Goal: Transaction & Acquisition: Download file/media

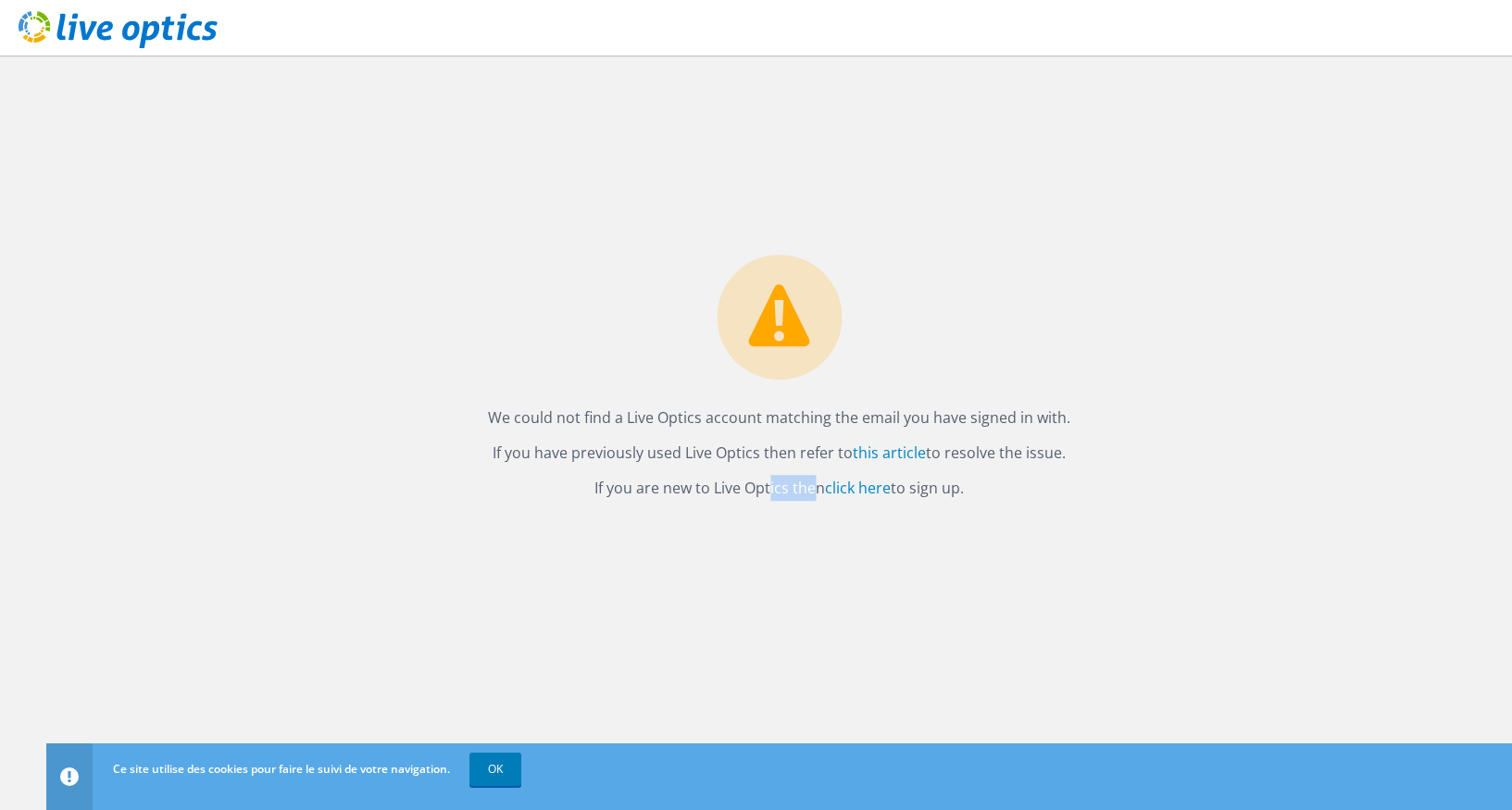
drag, startPoint x: 708, startPoint y: 487, endPoint x: 756, endPoint y: 487, distance: 48.0
click at [756, 487] on p "If you are new to Live Optics then click here to sign up." at bounding box center [779, 487] width 583 height 26
drag, startPoint x: 555, startPoint y: 419, endPoint x: 1037, endPoint y: 416, distance: 482.0
click at [1037, 416] on p "We could not find a Live Optics account matching the email you have signed in w…" at bounding box center [779, 417] width 583 height 26
drag, startPoint x: 533, startPoint y: 452, endPoint x: 756, endPoint y: 449, distance: 223.0
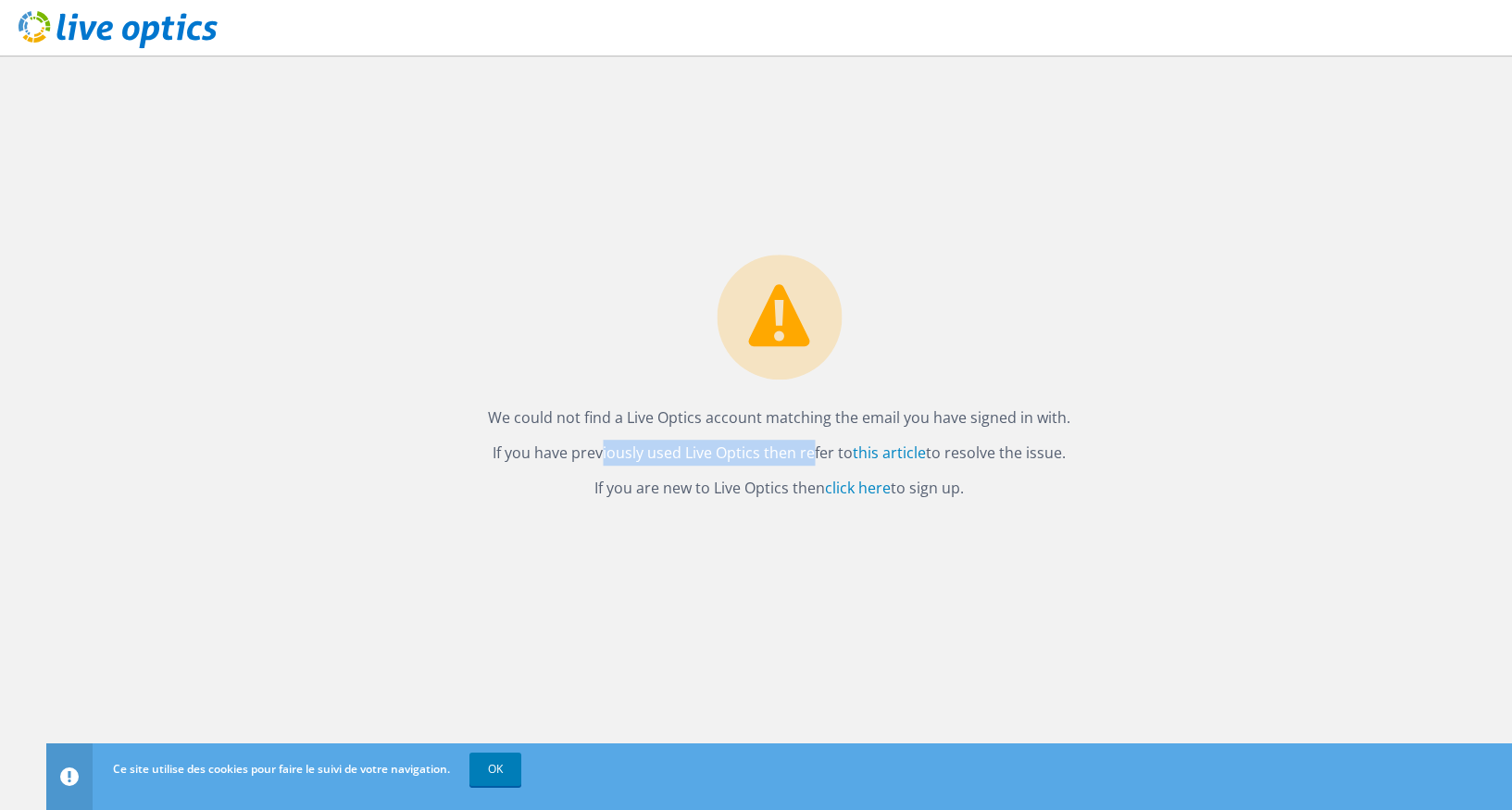
click at [756, 449] on p "If you have previously used Live Optics then refer to this article to resolve t…" at bounding box center [779, 453] width 583 height 26
click at [858, 485] on link "click here" at bounding box center [858, 487] width 66 height 20
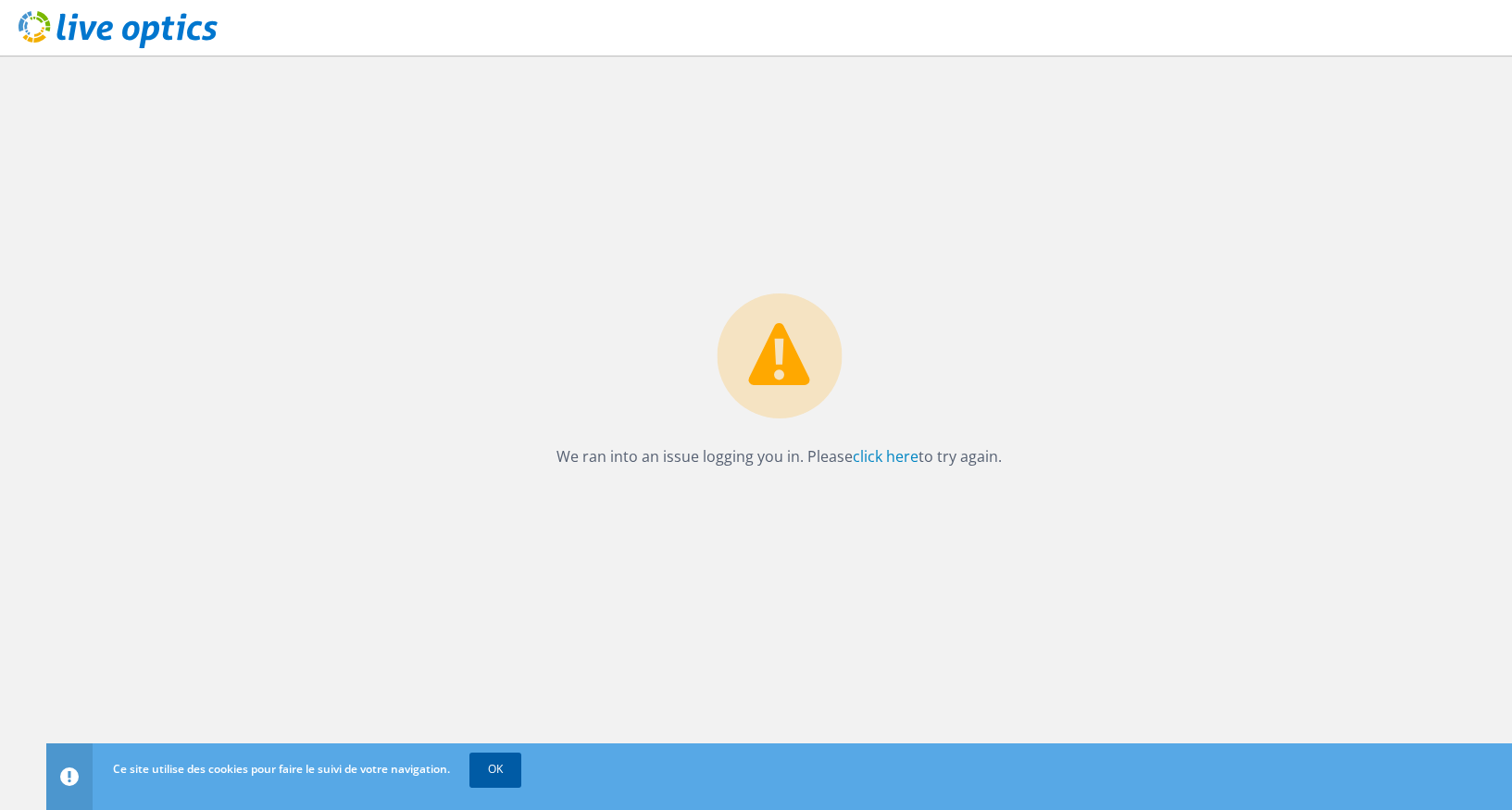
click at [510, 755] on link "OK" at bounding box center [496, 769] width 52 height 33
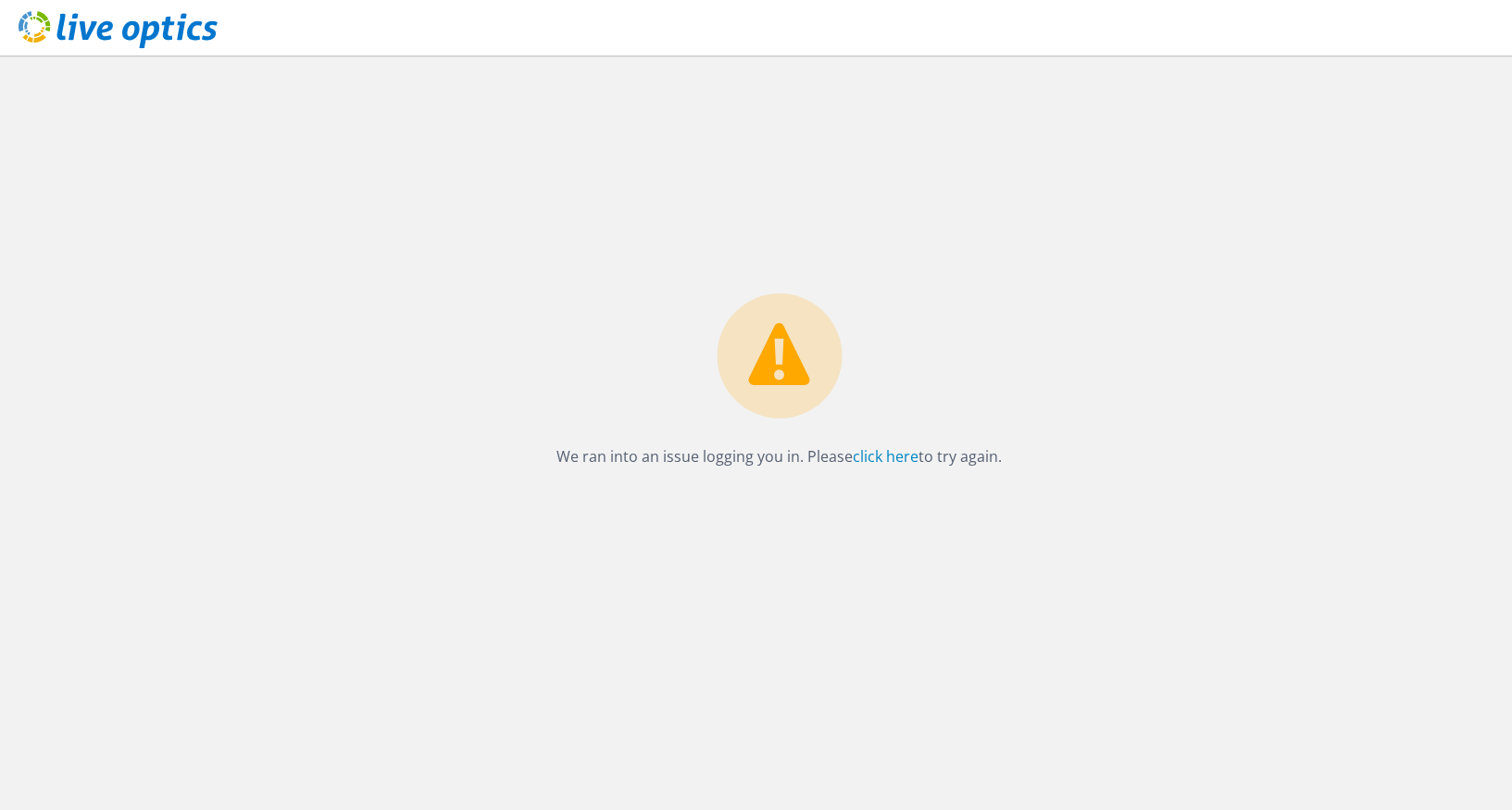
click at [510, 755] on div "We ran into an issue logging you in. Please click here to try again." at bounding box center [778, 433] width 1466 height 755
click at [893, 458] on link "click here" at bounding box center [885, 456] width 66 height 20
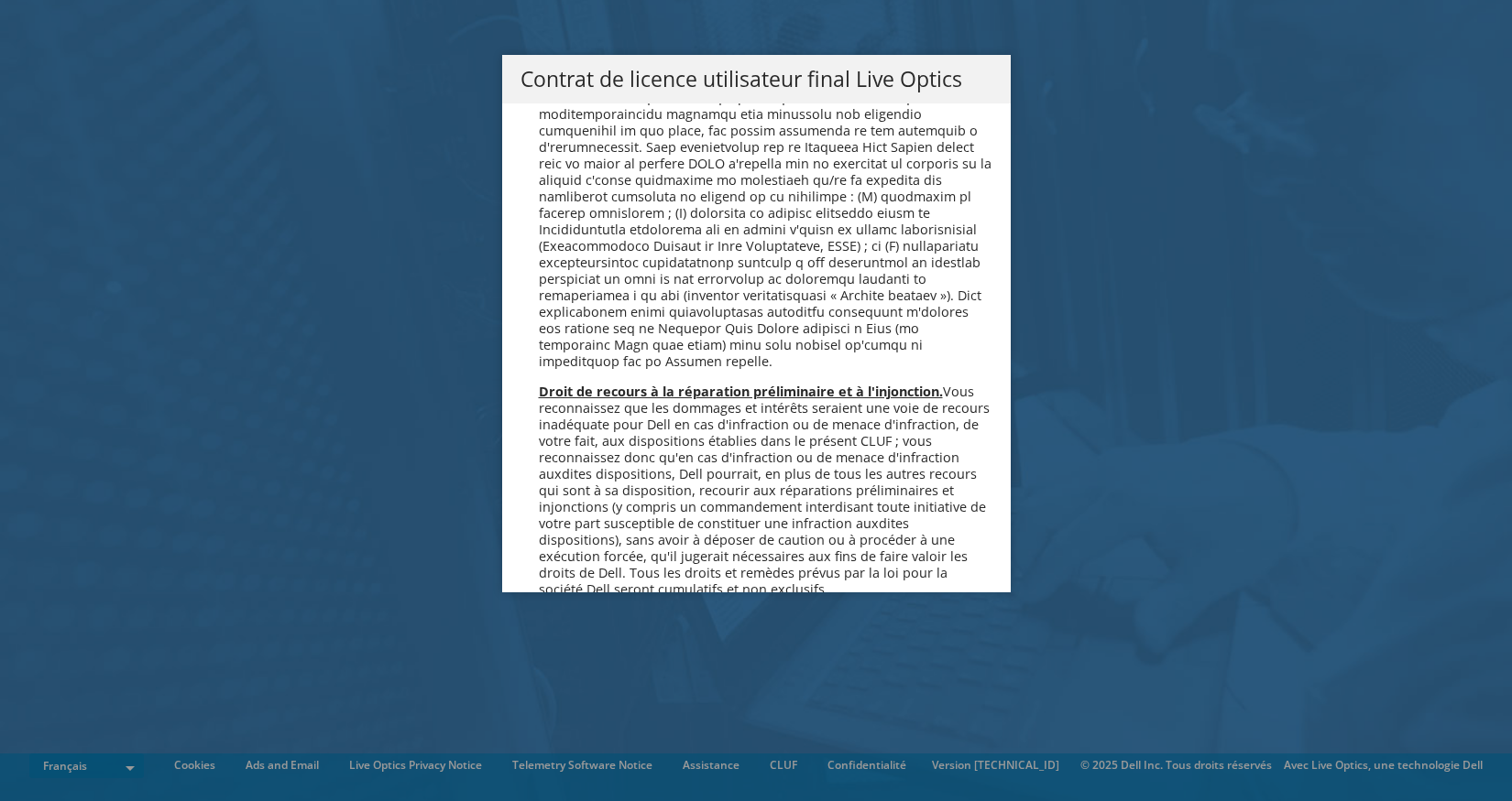
scroll to position [8113, 0]
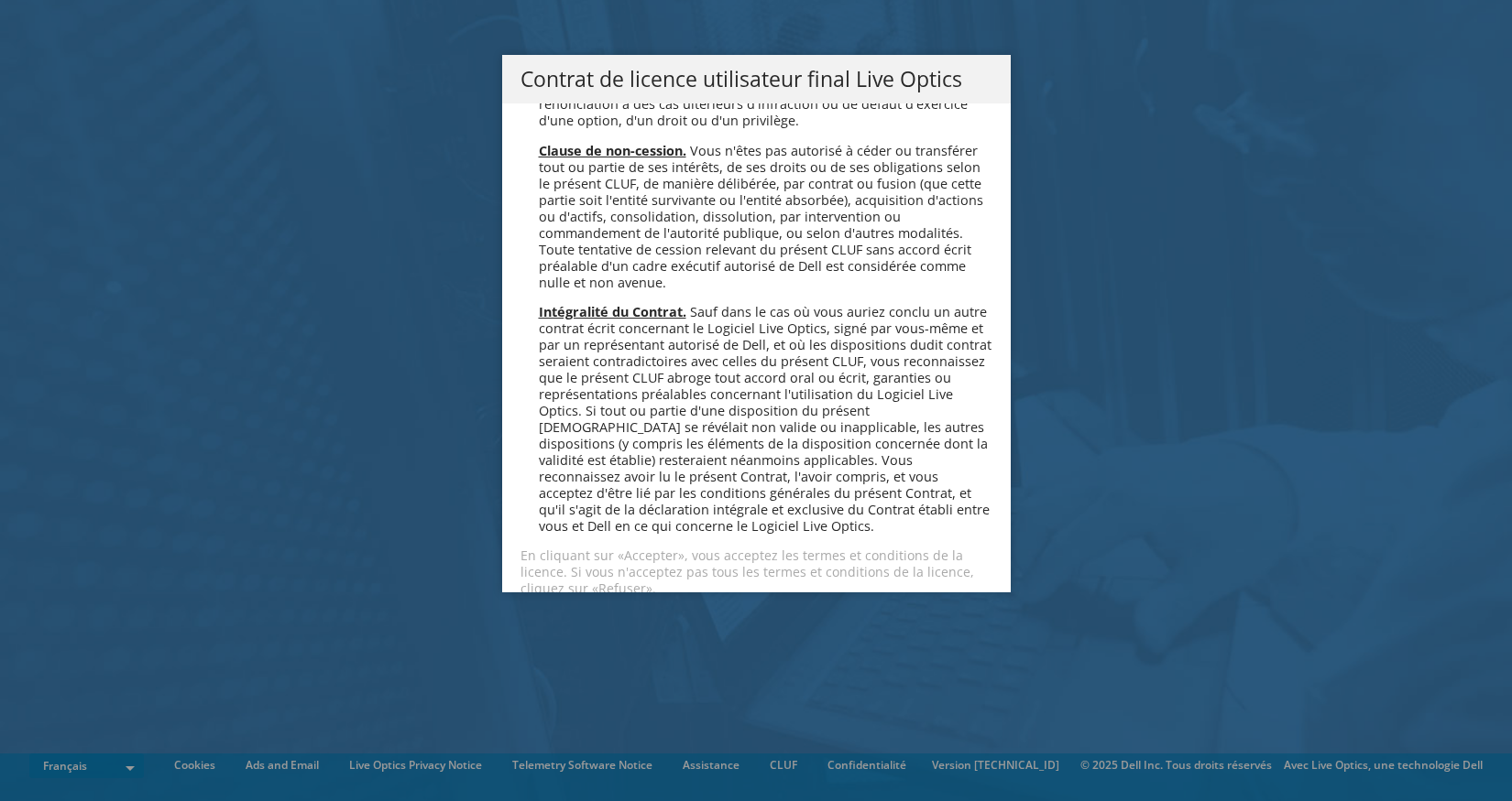
click at [586, 616] on link "Accepter" at bounding box center [575, 638] width 109 height 44
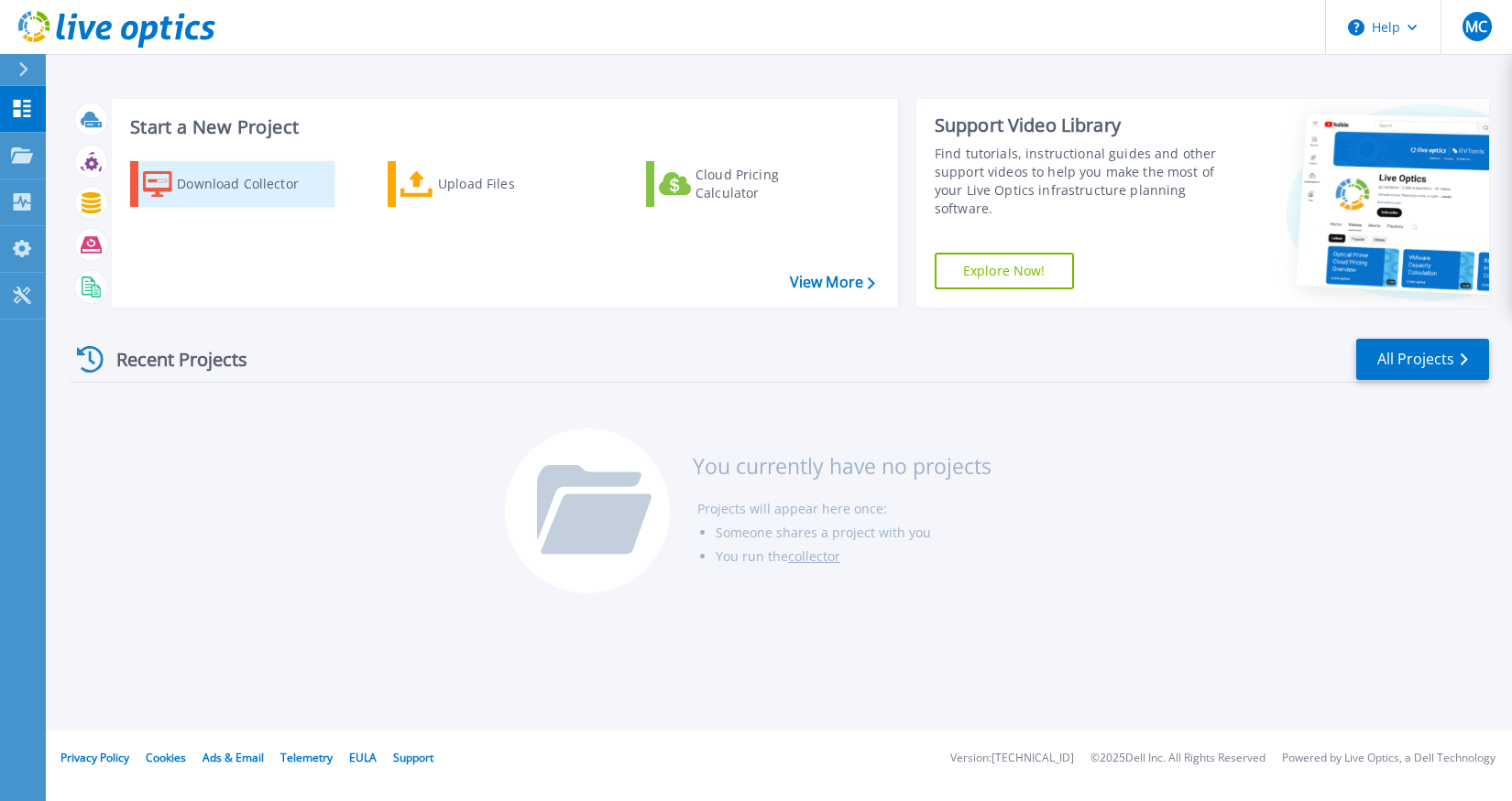
click at [231, 182] on div "Download Collector" at bounding box center [249, 183] width 146 height 37
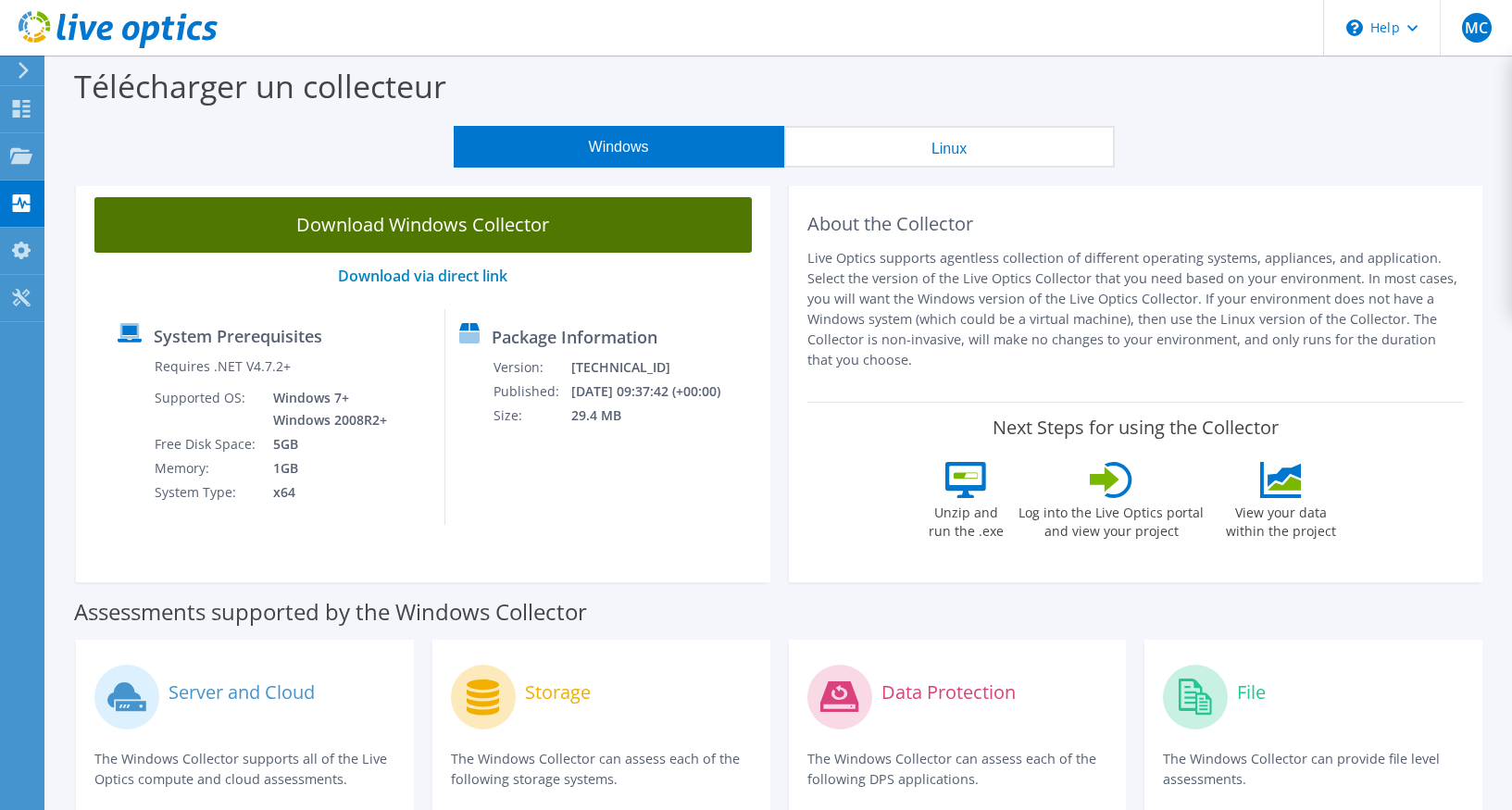
click at [362, 219] on link "Download Windows Collector" at bounding box center [423, 225] width 657 height 55
